Goal: Task Accomplishment & Management: Manage account settings

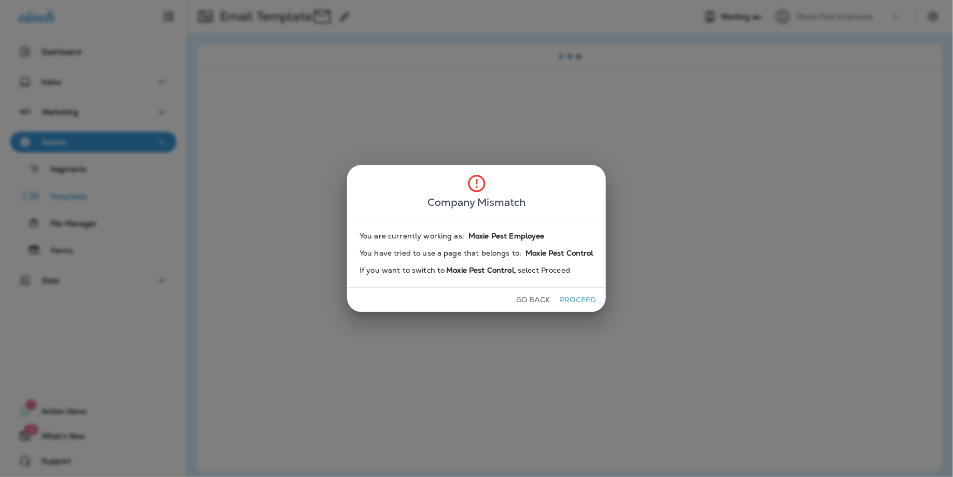
click at [590, 291] on div "Go Back Proceed" at bounding box center [476, 300] width 259 height 24
click at [588, 298] on button "Proceed" at bounding box center [578, 300] width 39 height 16
click at [588, 297] on button "Proceed" at bounding box center [578, 300] width 39 height 16
click at [591, 300] on button "Proceed" at bounding box center [578, 300] width 39 height 16
click at [591, 301] on button "Proceed" at bounding box center [578, 300] width 39 height 16
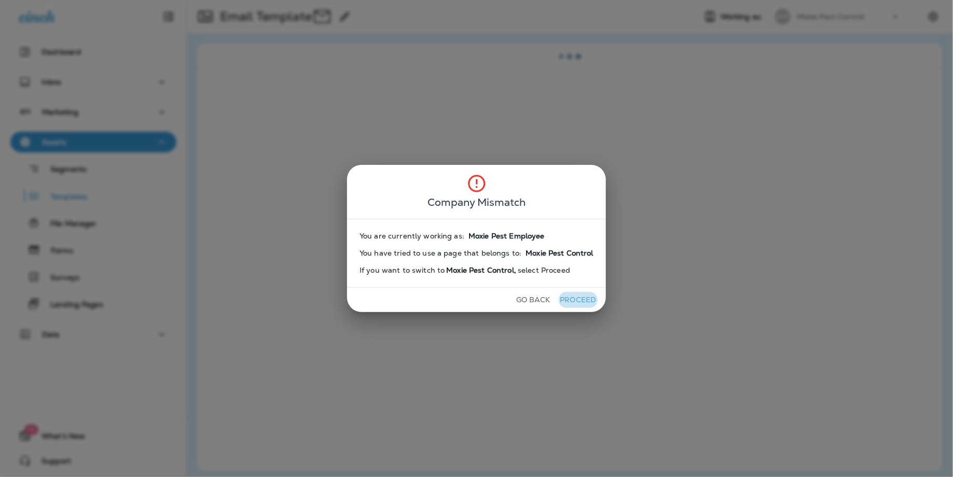
click at [591, 301] on button "Proceed" at bounding box center [578, 300] width 39 height 16
click at [591, 302] on button "Proceed" at bounding box center [578, 300] width 39 height 16
click at [592, 303] on button "Proceed" at bounding box center [578, 300] width 39 height 16
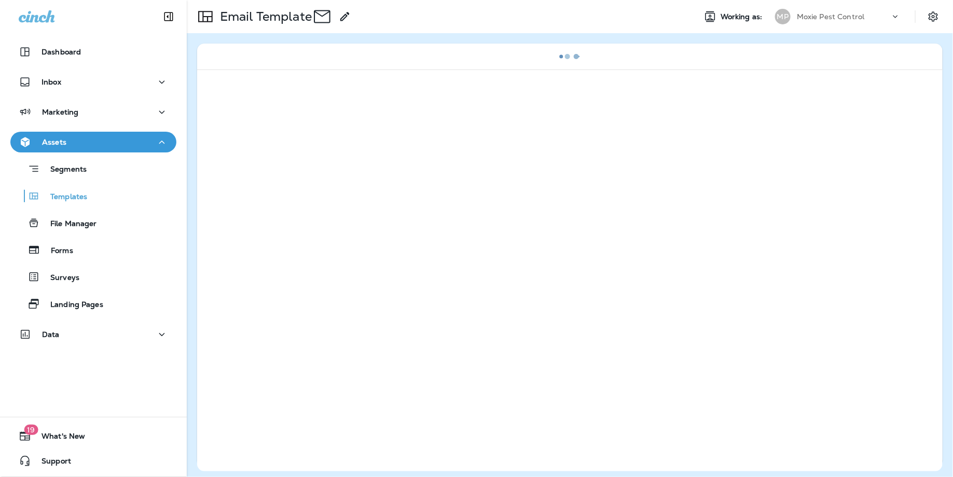
click at [592, 303] on div "Company Mismatch You are currently working as: You have tried to use a page tha…" at bounding box center [476, 238] width 953 height 477
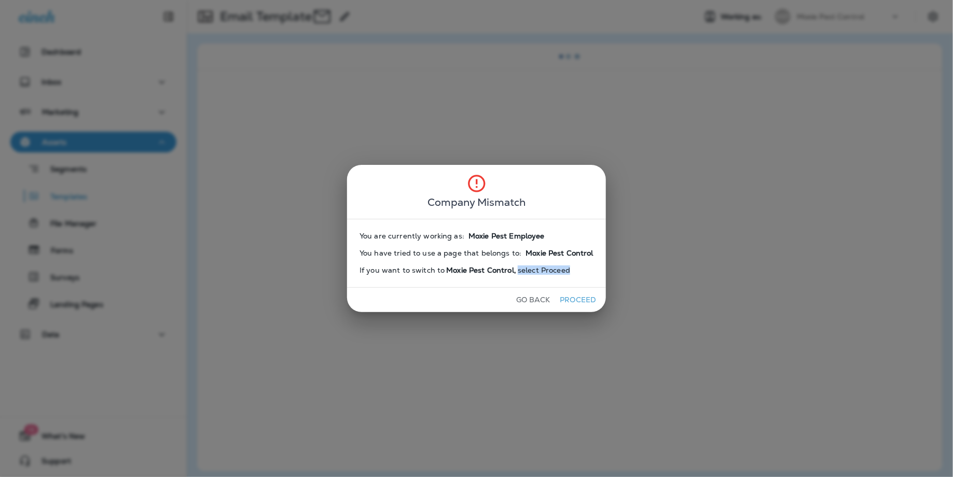
click at [578, 299] on button "Proceed" at bounding box center [578, 300] width 39 height 16
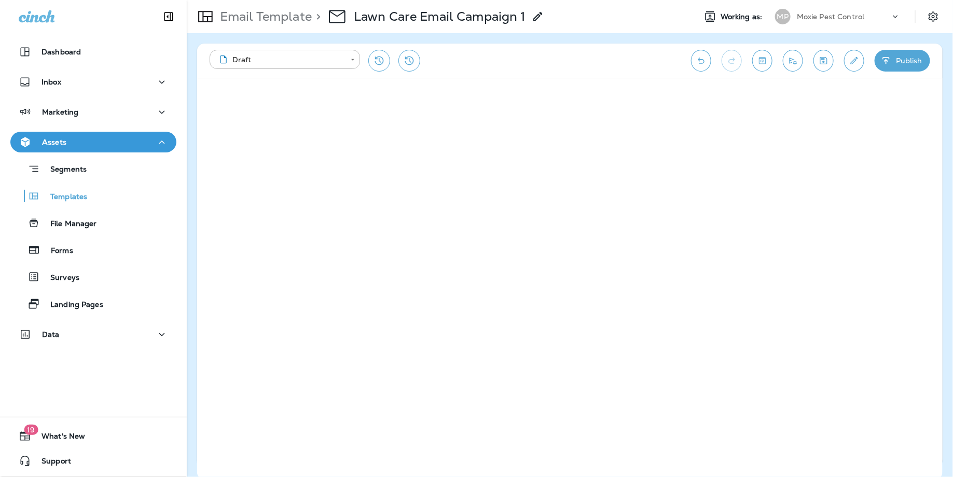
click at [301, 24] on div "Email Template > Lawn Care Email Campaign 1" at bounding box center [365, 16] width 357 height 29
click at [304, 18] on p "Email Template" at bounding box center [264, 17] width 96 height 16
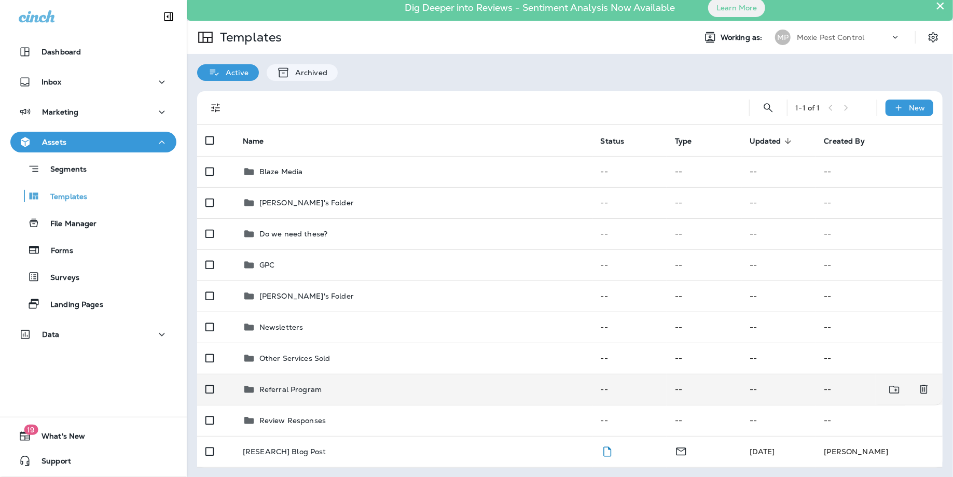
scroll to position [3, 0]
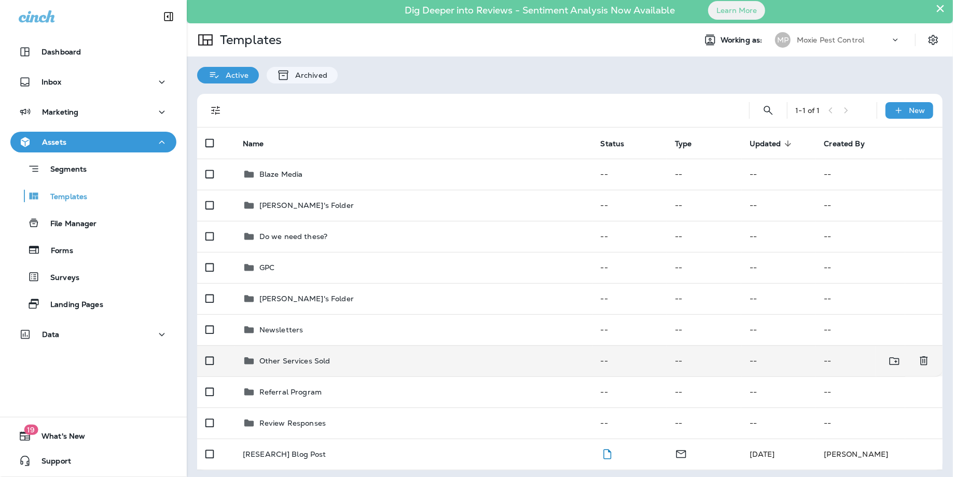
click at [292, 361] on p "Other Services Sold" at bounding box center [294, 361] width 71 height 8
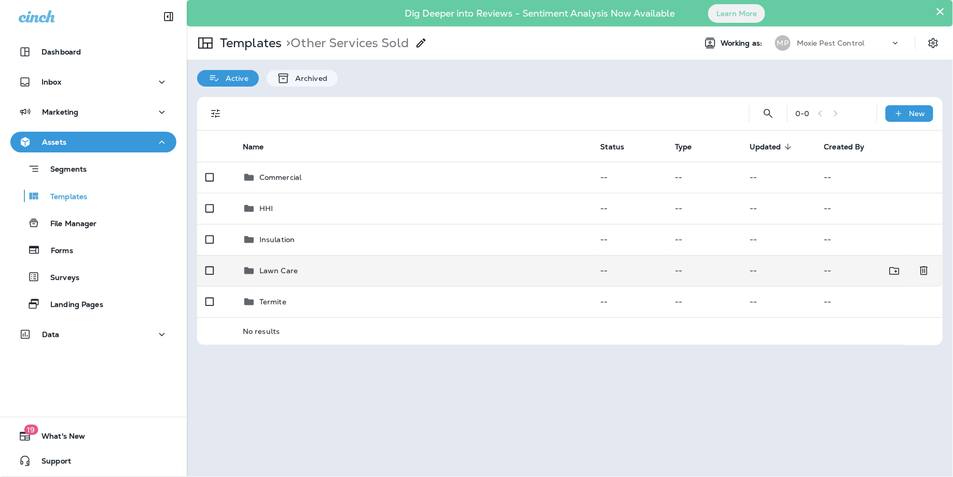
click at [289, 265] on div "Lawn Care" at bounding box center [278, 271] width 38 height 12
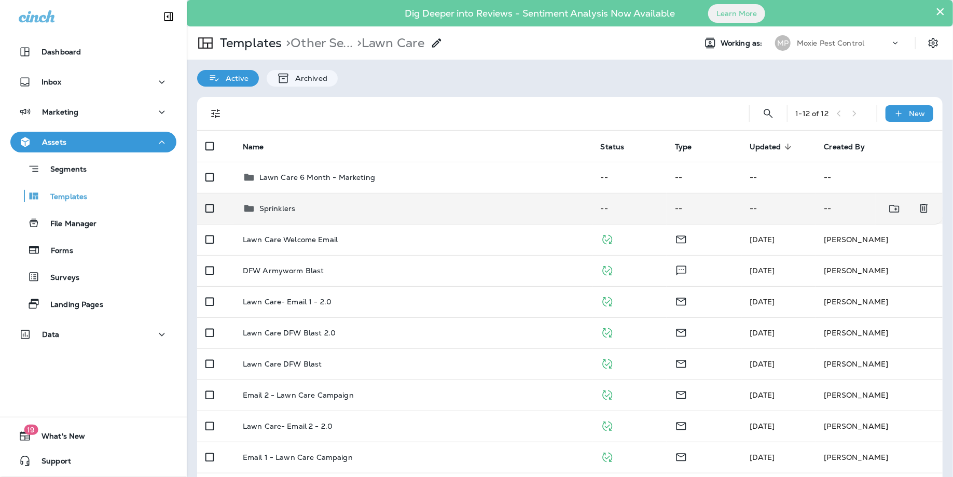
click at [299, 208] on div "Sprinklers" at bounding box center [413, 208] width 341 height 12
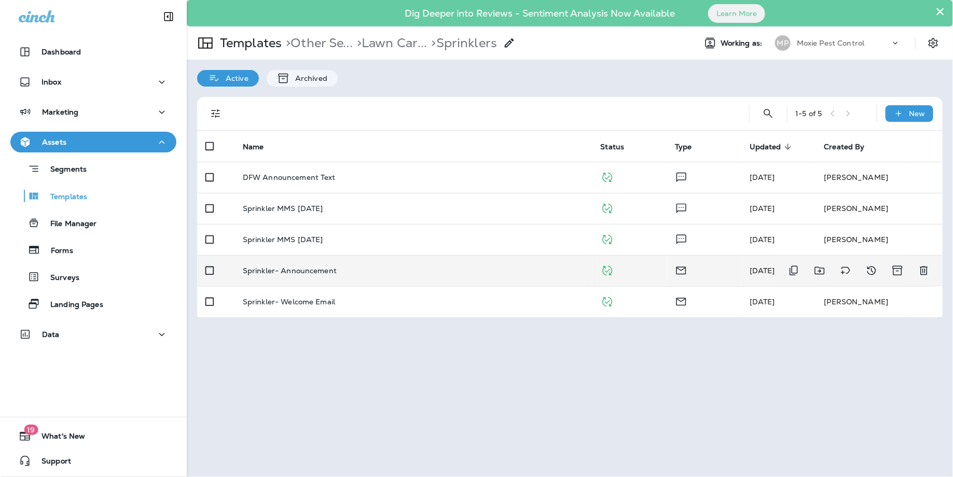
click at [282, 268] on p "Sprinkler- Announcement" at bounding box center [290, 271] width 94 height 8
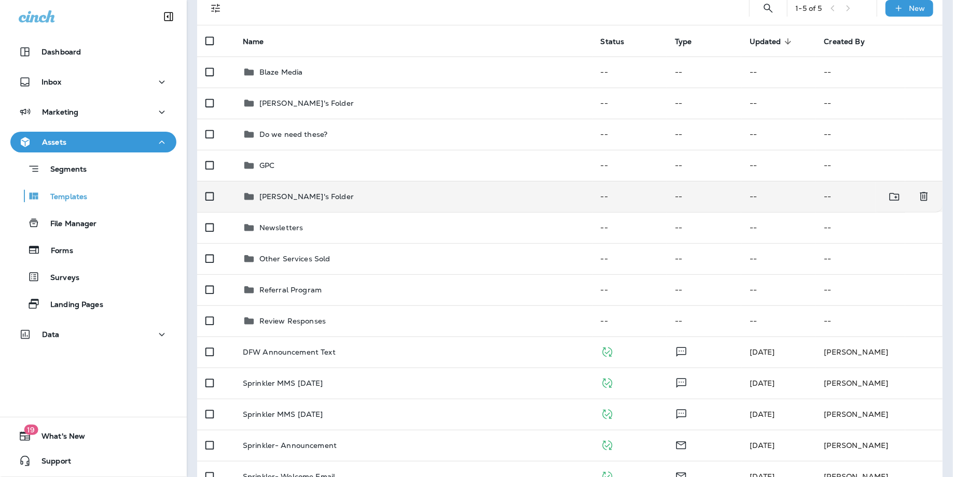
scroll to position [111, 0]
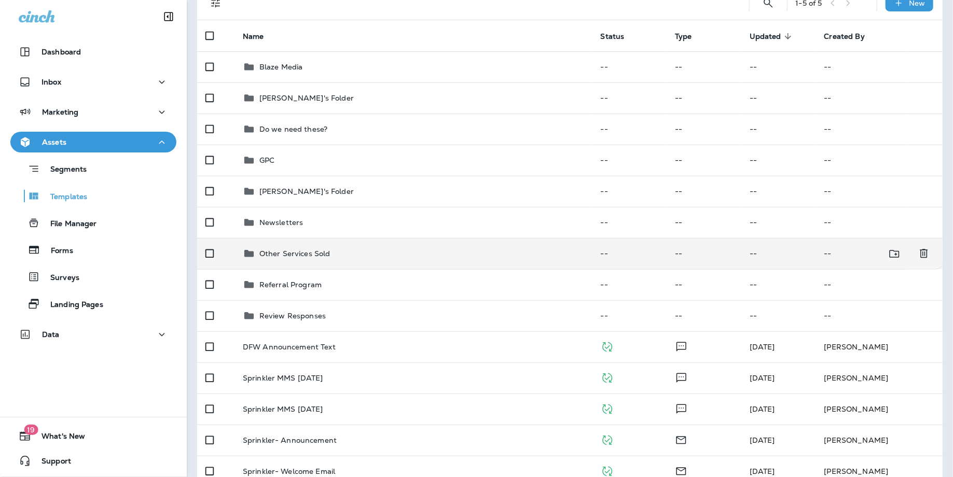
click at [338, 249] on div "Other Services Sold" at bounding box center [413, 253] width 341 height 12
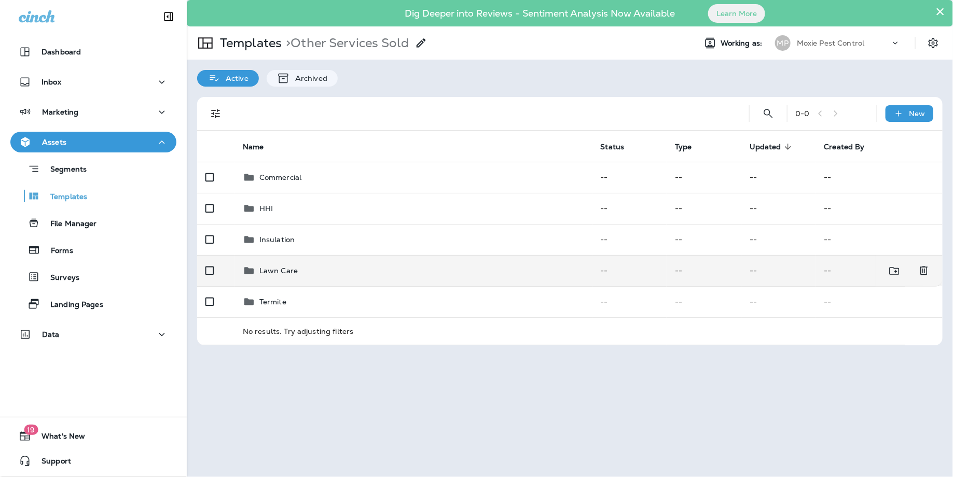
click at [304, 269] on div "Lawn Care" at bounding box center [413, 271] width 341 height 12
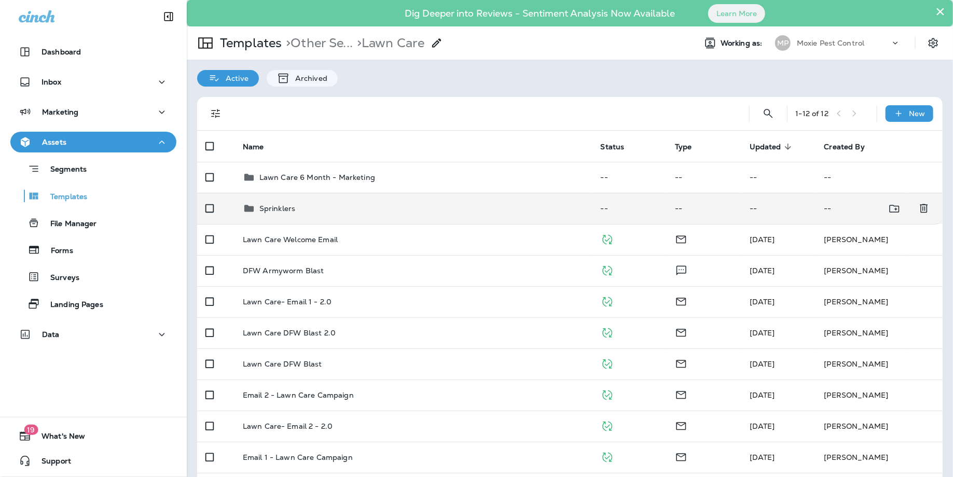
click at [319, 212] on div "Sprinklers" at bounding box center [413, 208] width 341 height 12
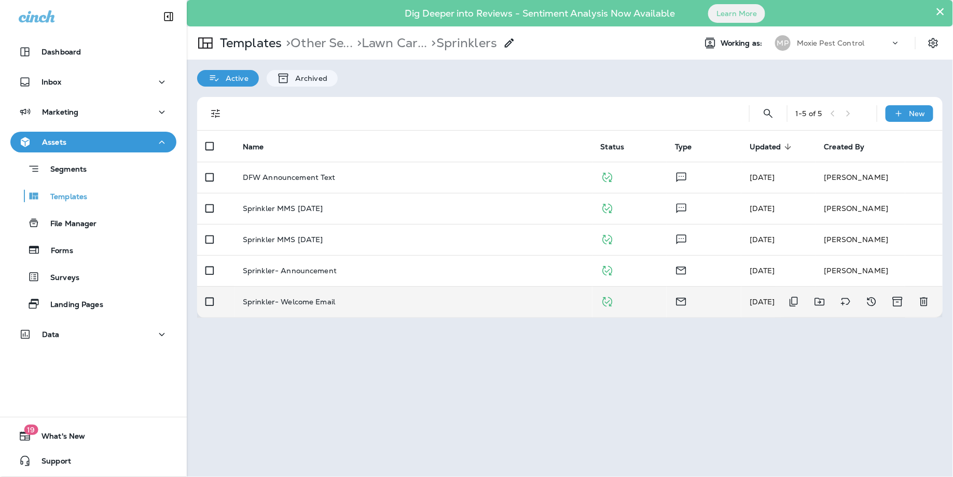
click at [319, 300] on p "Sprinkler- Welcome Email" at bounding box center [289, 302] width 92 height 8
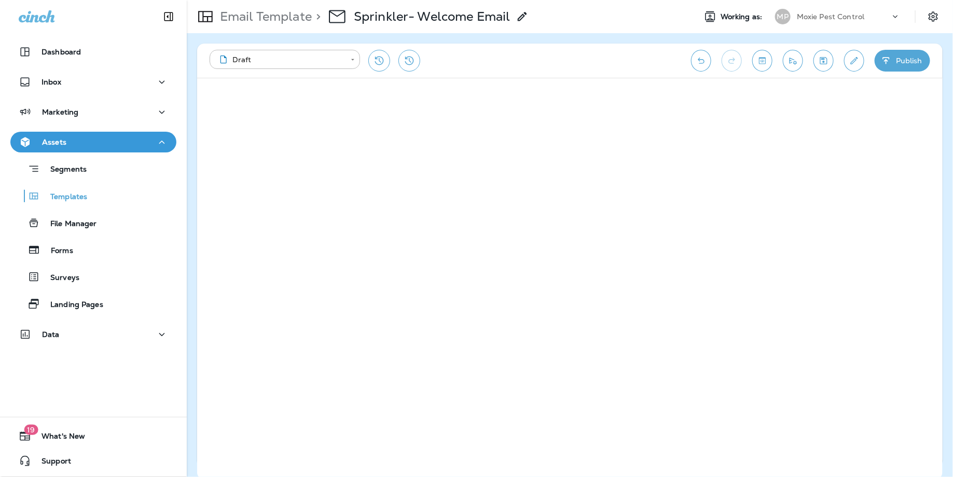
click at [851, 5] on div "Email Template > Sprinkler- Welcome Email Working as: MP Moxie Pest Control" at bounding box center [570, 16] width 766 height 33
click at [848, 12] on p "Moxie Pest Control" at bounding box center [831, 16] width 68 height 8
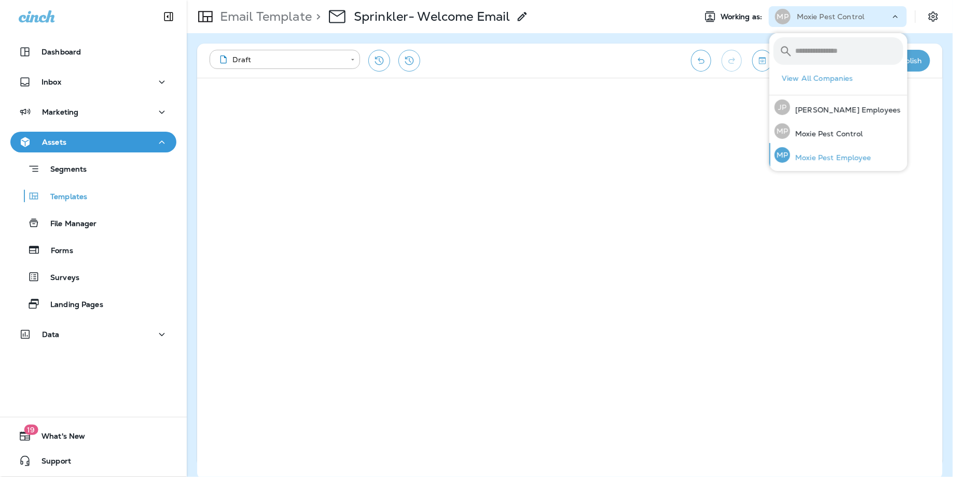
click at [823, 154] on p "Moxie Pest Employee" at bounding box center [830, 158] width 81 height 8
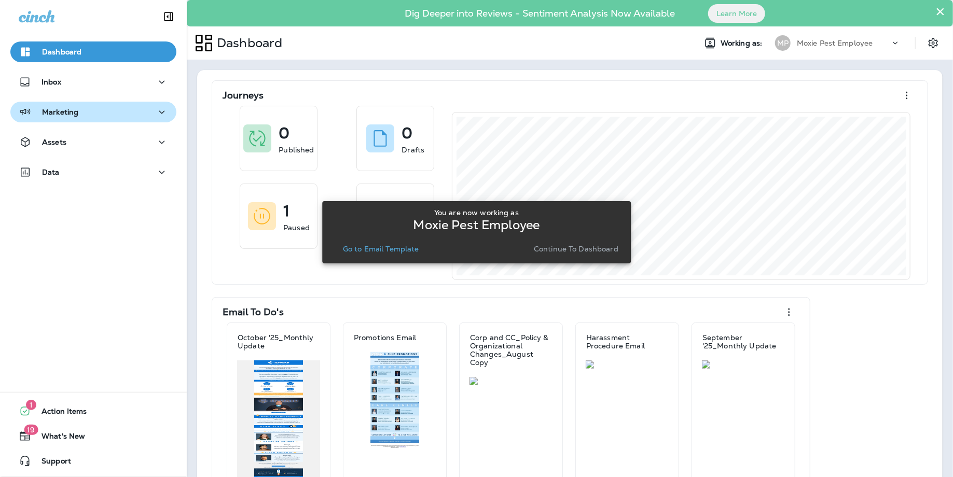
click at [112, 107] on div "Marketing" at bounding box center [93, 112] width 149 height 13
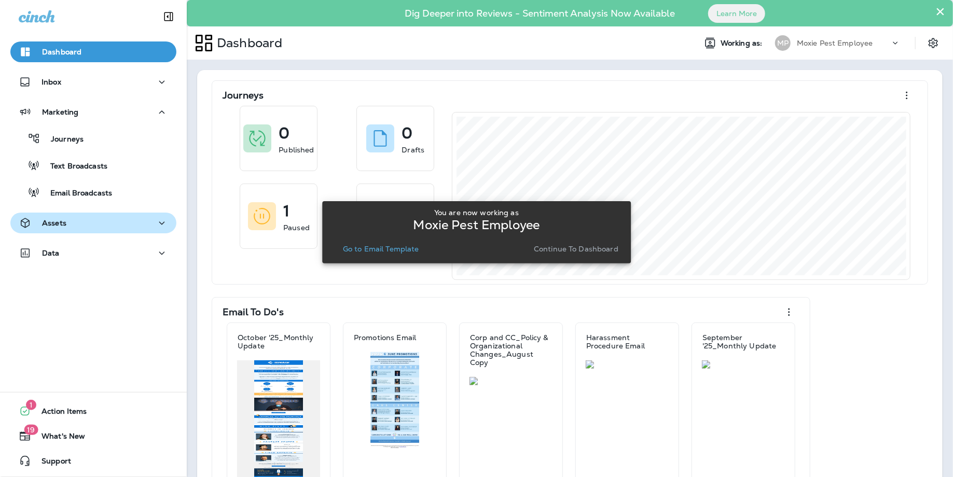
click at [95, 219] on div "Assets" at bounding box center [93, 223] width 149 height 13
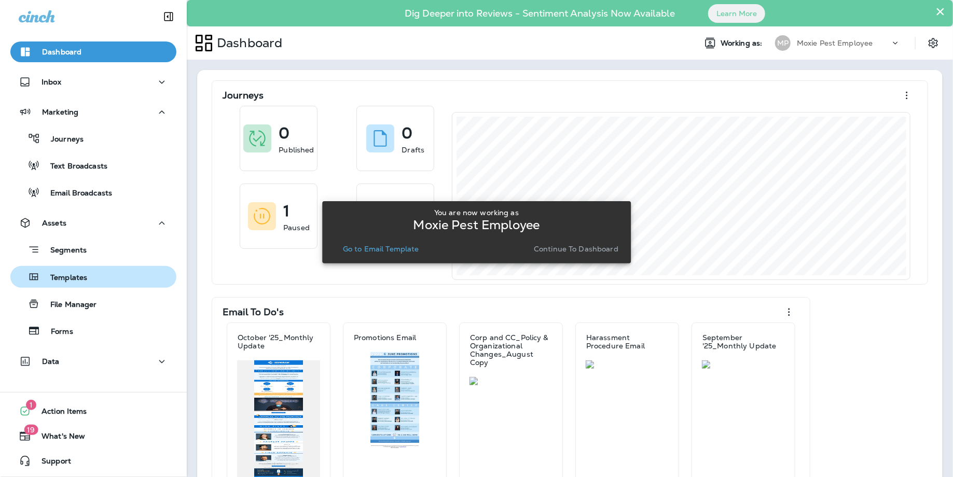
click at [79, 282] on p "Templates" at bounding box center [63, 278] width 47 height 10
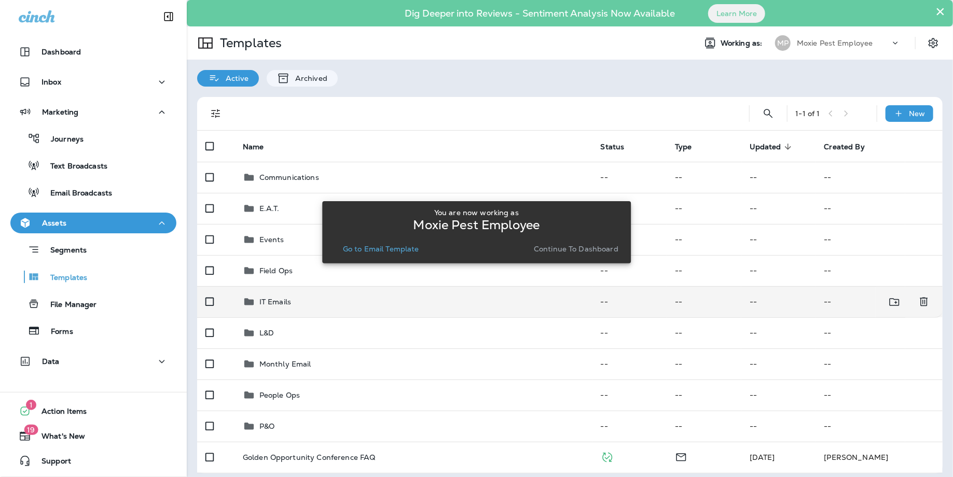
scroll to position [6, 0]
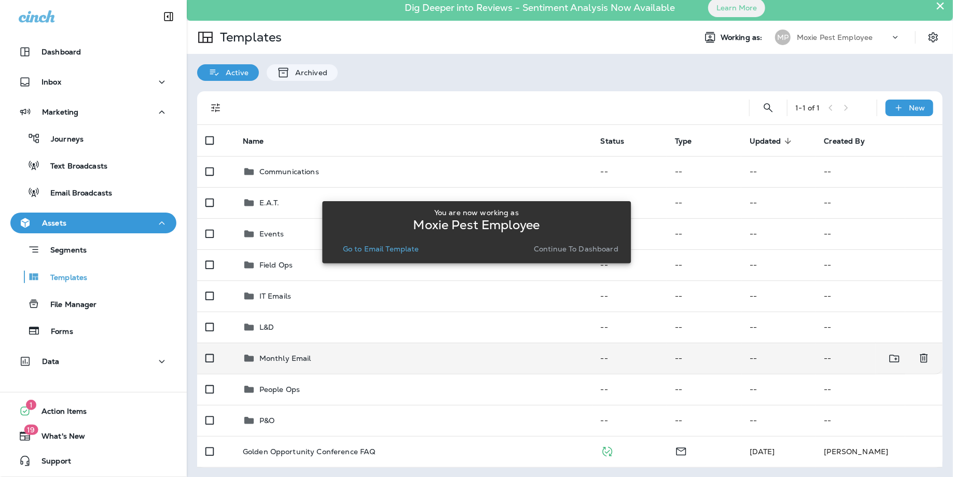
click at [277, 362] on p "Monthly Email" at bounding box center [285, 358] width 52 height 8
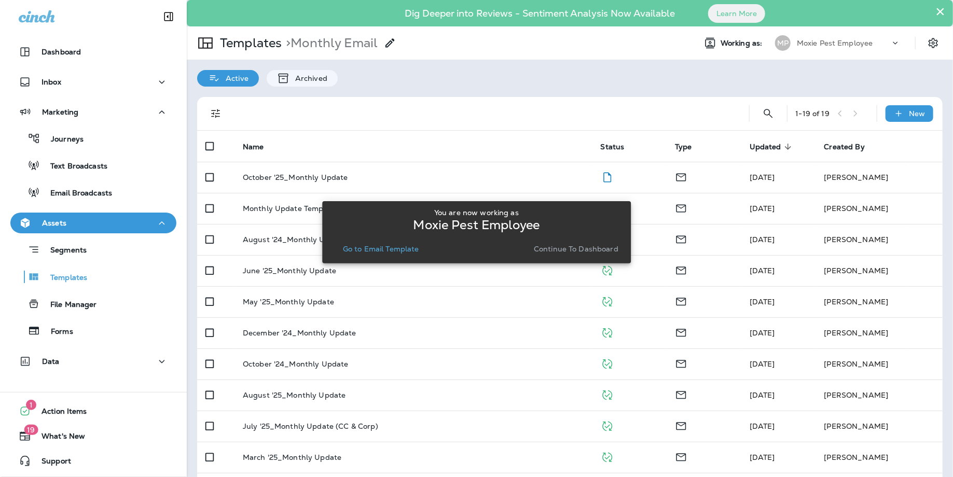
click at [331, 174] on div "You are now working as Moxie Pest Employee Go to Email Template Continue to Das…" at bounding box center [476, 232] width 309 height 465
click at [323, 174] on div "You are now working as Moxie Pest Employee Go to Email Template Continue to Das…" at bounding box center [476, 232] width 309 height 465
click at [368, 250] on p "Go to Email Template" at bounding box center [381, 249] width 76 height 8
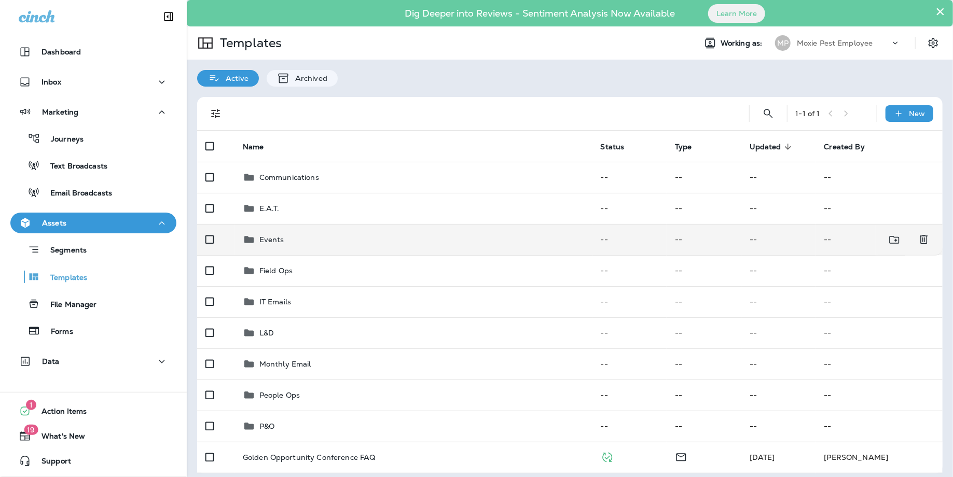
scroll to position [6, 0]
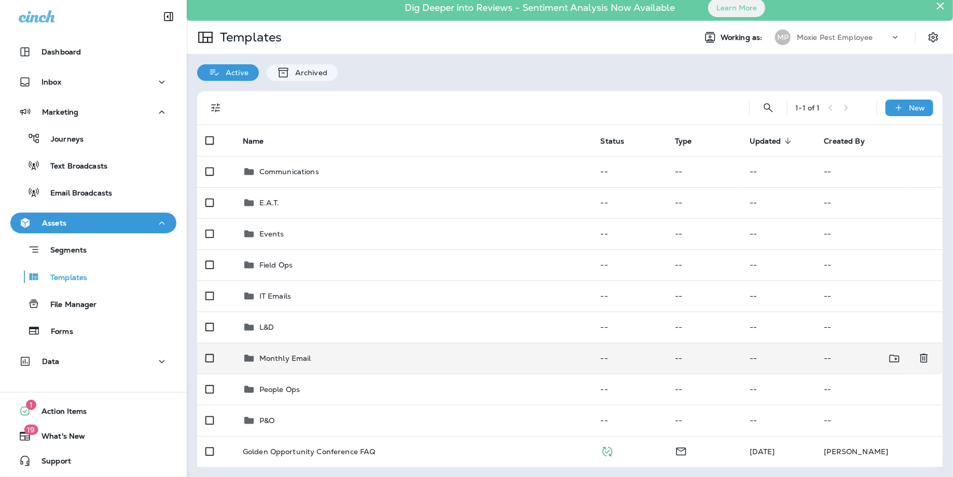
click at [285, 355] on p "Monthly Email" at bounding box center [285, 358] width 52 height 8
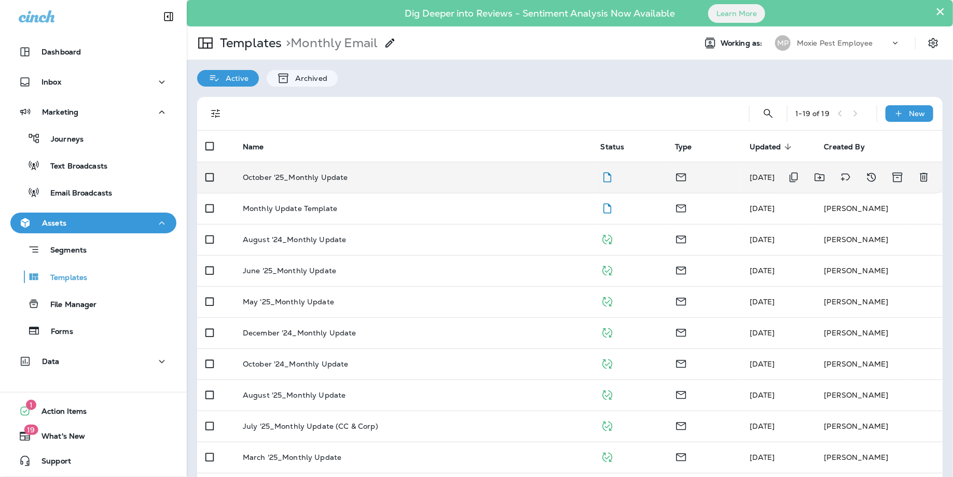
click at [306, 179] on p "October '25_Monthly Update" at bounding box center [295, 177] width 105 height 8
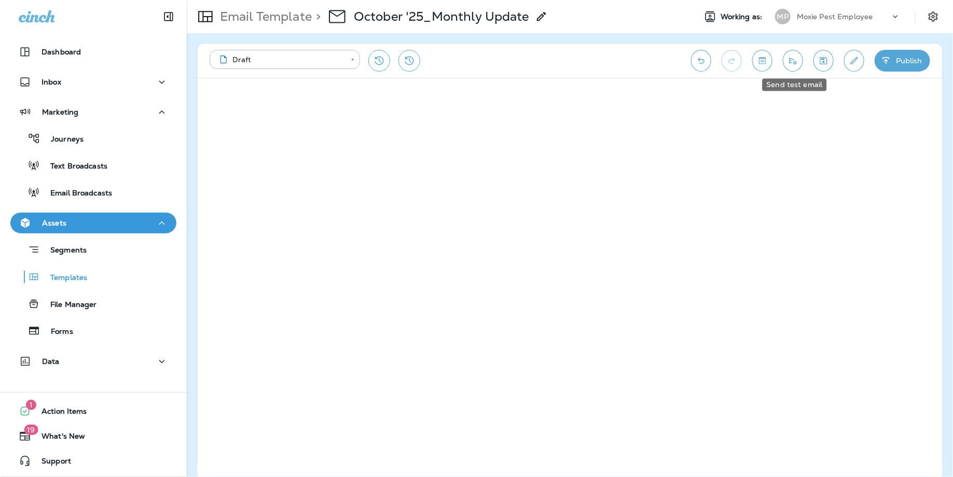
click at [800, 57] on button "Send test email" at bounding box center [793, 61] width 20 height 22
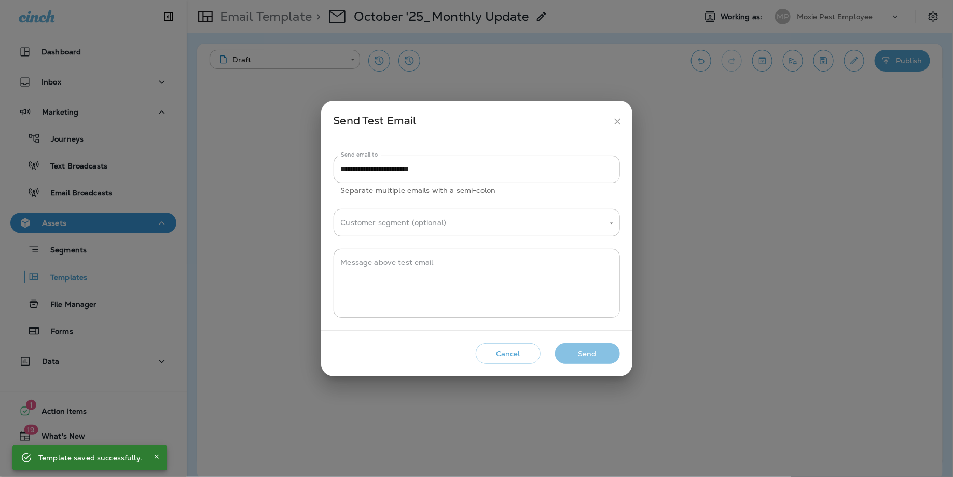
click at [584, 350] on button "Send" at bounding box center [587, 353] width 65 height 21
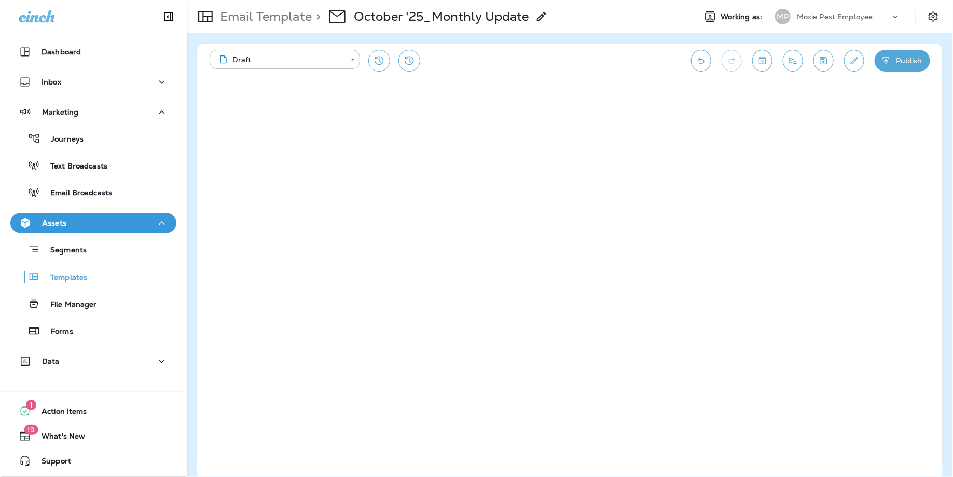
click at [619, 20] on div "Email Template > October '25_Monthly Update" at bounding box center [437, 16] width 501 height 29
click at [826, 61] on icon "Save" at bounding box center [823, 61] width 11 height 10
click at [84, 227] on div "Assets" at bounding box center [93, 223] width 149 height 13
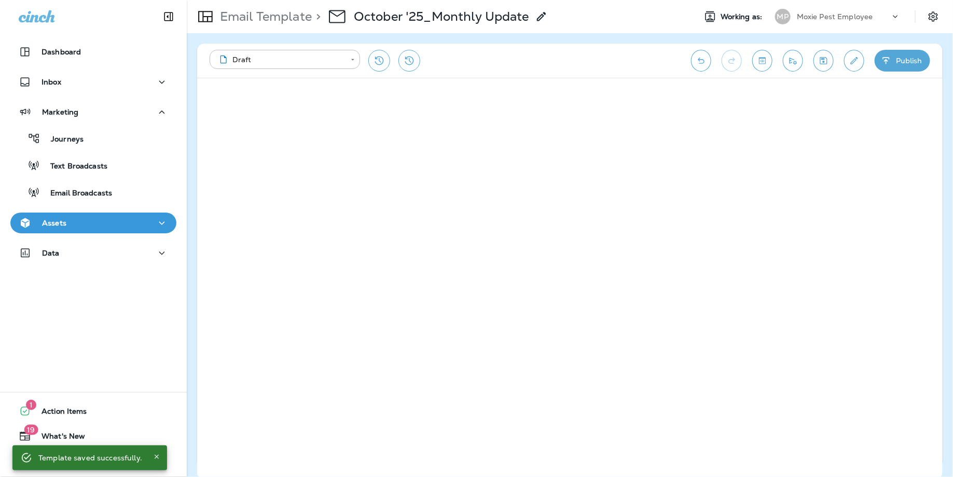
click at [89, 218] on div "Assets" at bounding box center [93, 223] width 149 height 13
click at [85, 203] on div "Marketing Journeys Text Broadcasts Email Broadcasts" at bounding box center [93, 155] width 187 height 107
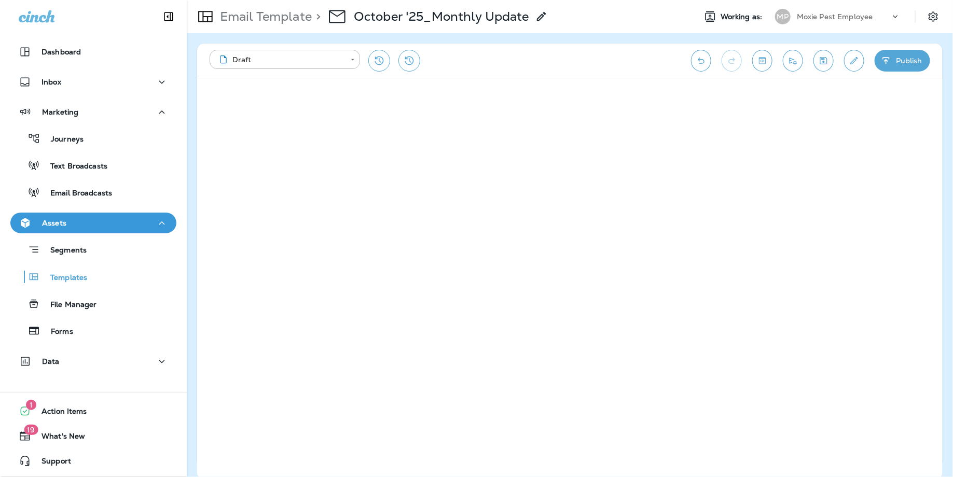
click at [259, 19] on p "Email Template" at bounding box center [264, 17] width 96 height 16
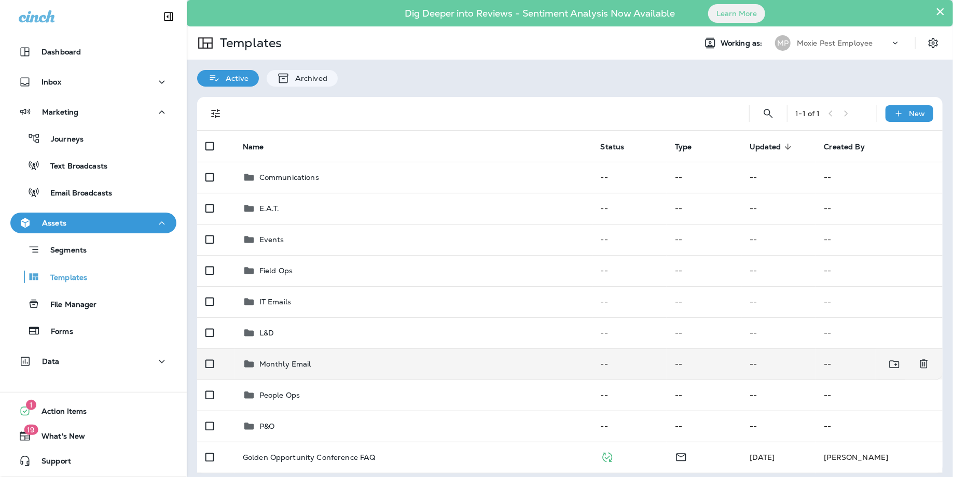
scroll to position [6, 0]
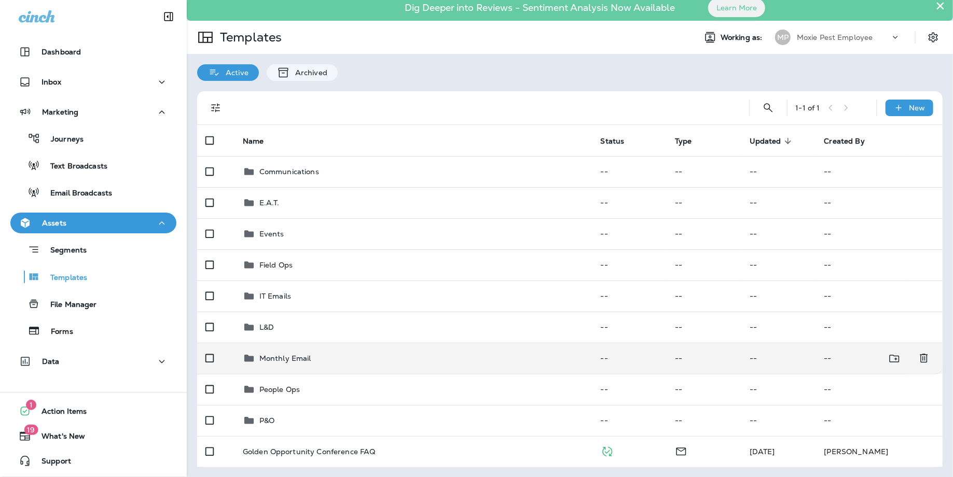
click at [291, 355] on p "Monthly Email" at bounding box center [285, 358] width 52 height 8
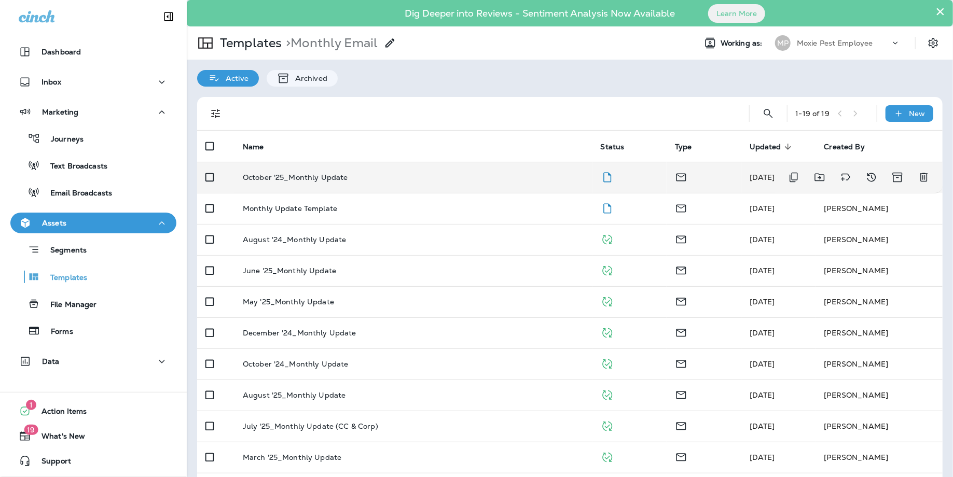
click at [282, 183] on td "October '25_Monthly Update" at bounding box center [413, 177] width 358 height 31
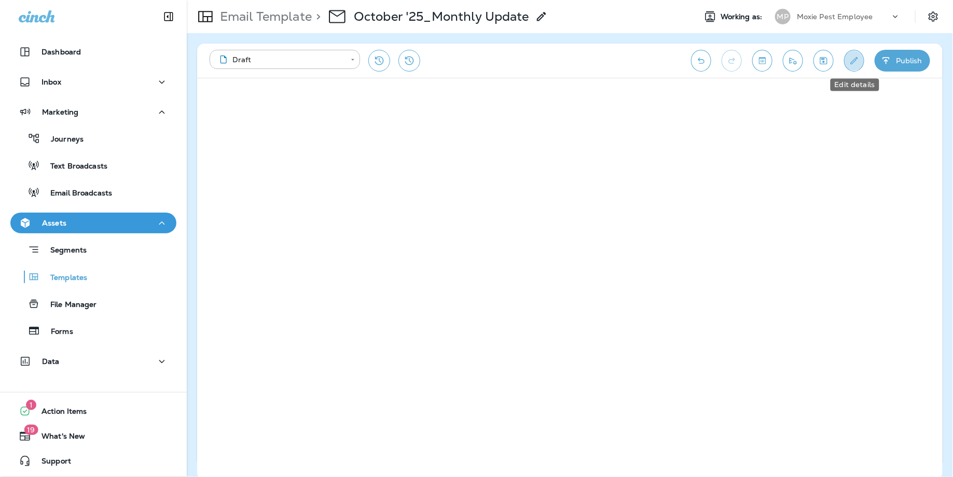
click at [849, 61] on icon "Edit details" at bounding box center [854, 61] width 11 height 10
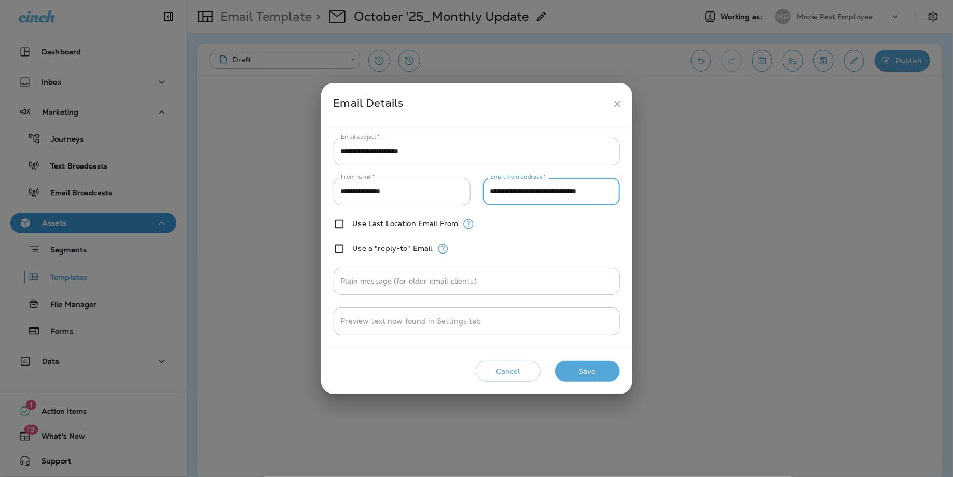
click at [523, 192] on input "**********" at bounding box center [551, 191] width 137 height 27
paste input "***"
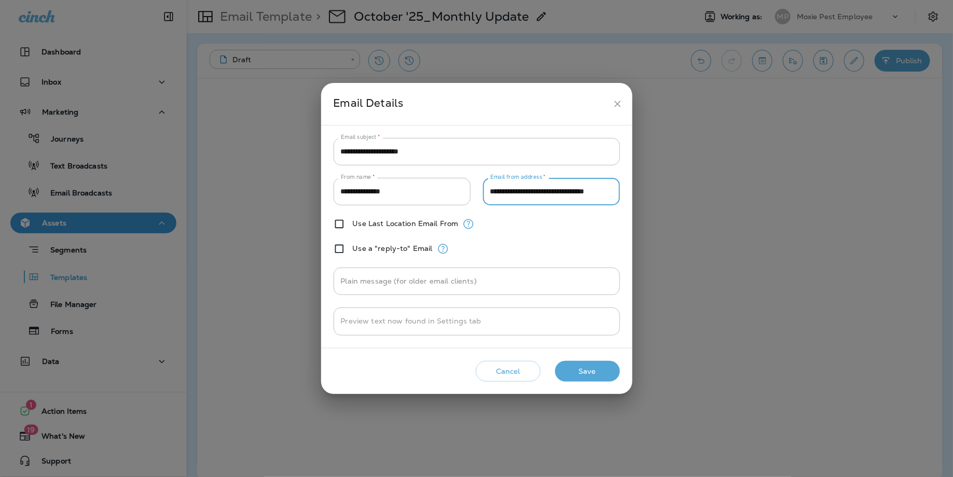
type input "**********"
click at [577, 368] on button "Save" at bounding box center [587, 371] width 65 height 21
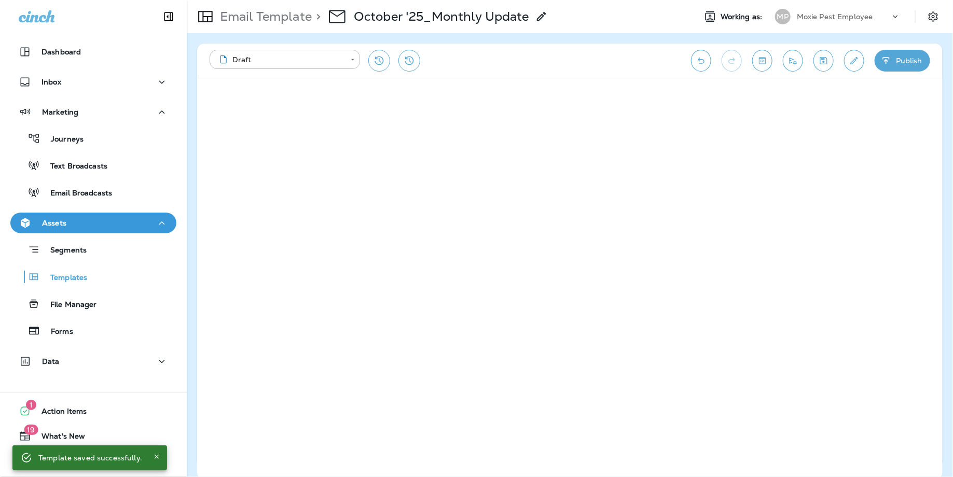
click at [802, 62] on button "Send test email" at bounding box center [793, 61] width 20 height 22
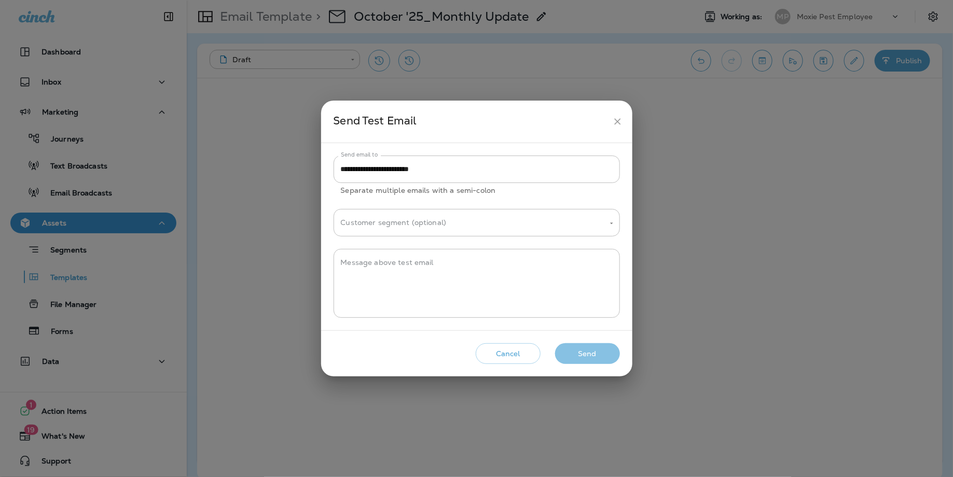
click at [597, 352] on button "Send" at bounding box center [587, 353] width 65 height 21
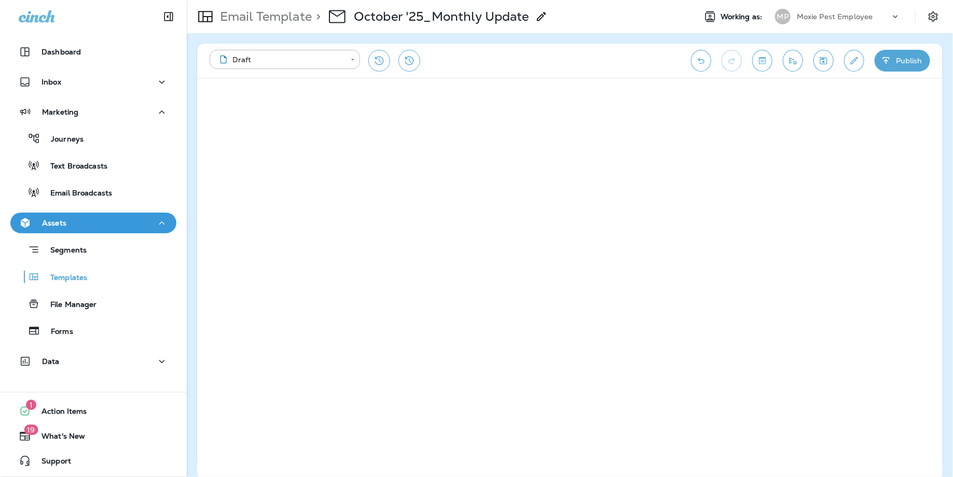
click at [849, 64] on icon "Edit details" at bounding box center [854, 61] width 11 height 10
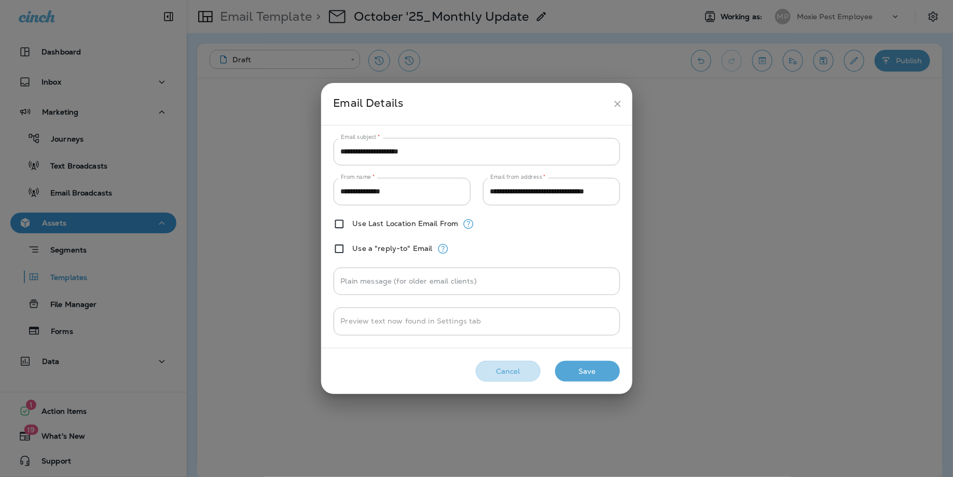
click at [495, 375] on button "Cancel" at bounding box center [508, 371] width 65 height 21
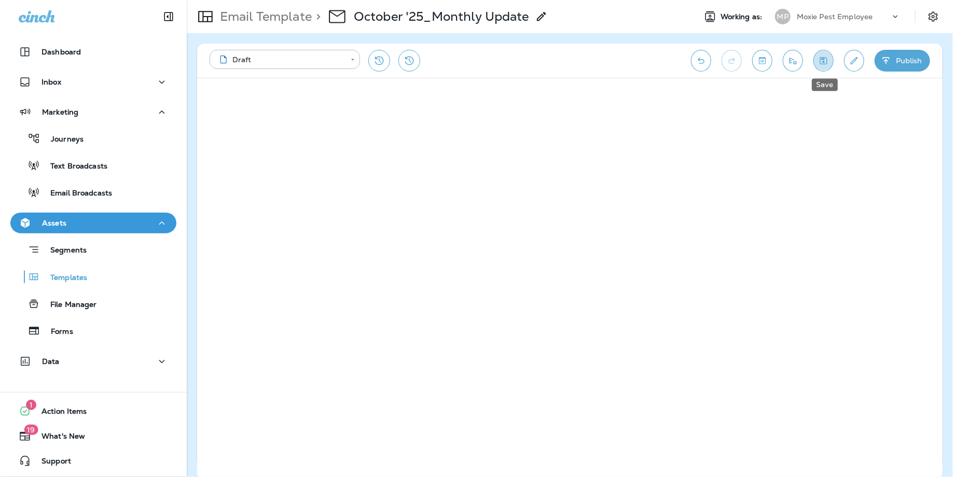
click at [828, 61] on icon "Save" at bounding box center [823, 61] width 11 height 10
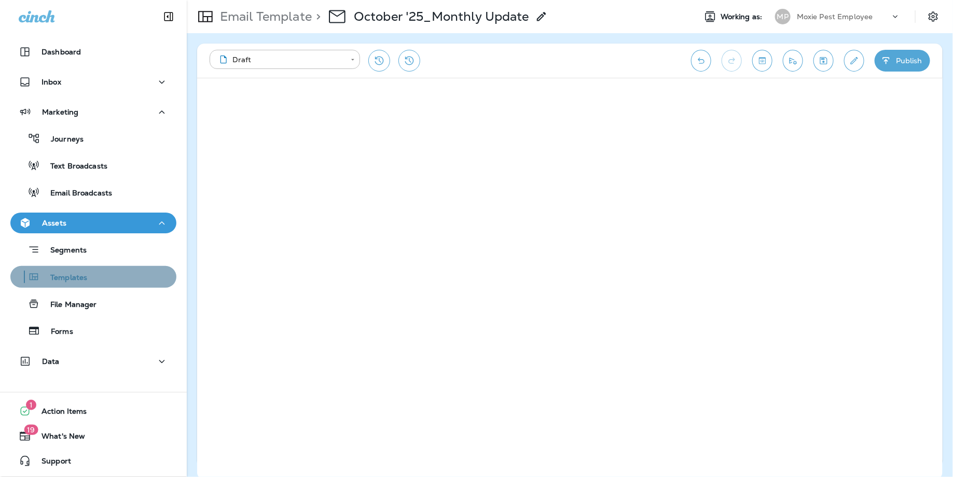
click at [68, 279] on p "Templates" at bounding box center [63, 278] width 47 height 10
